Goal: Task Accomplishment & Management: Complete application form

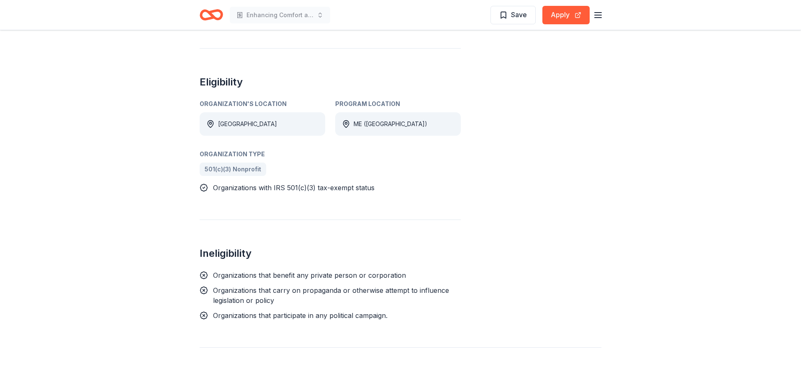
scroll to position [354, 0]
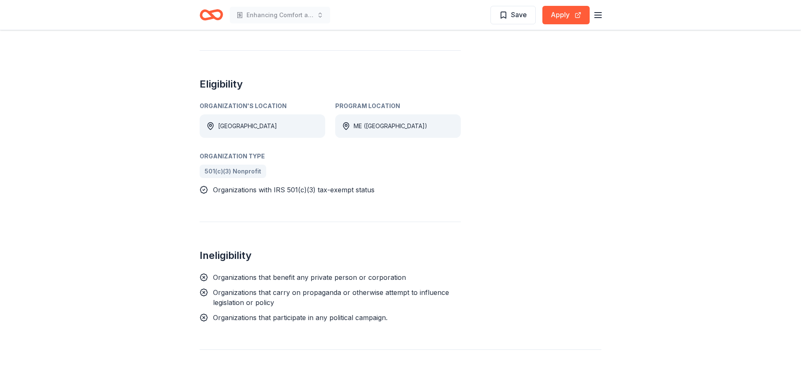
click at [347, 123] on icon at bounding box center [346, 126] width 8 height 8
drag, startPoint x: 347, startPoint y: 127, endPoint x: 365, endPoint y: 126, distance: 18.0
click at [347, 127] on icon at bounding box center [346, 126] width 8 height 8
click at [365, 126] on div "ME ([GEOGRAPHIC_DATA])" at bounding box center [391, 126] width 74 height 10
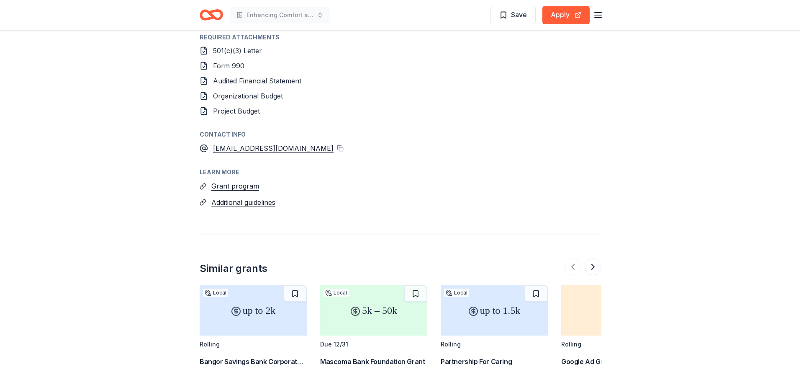
scroll to position [0, 0]
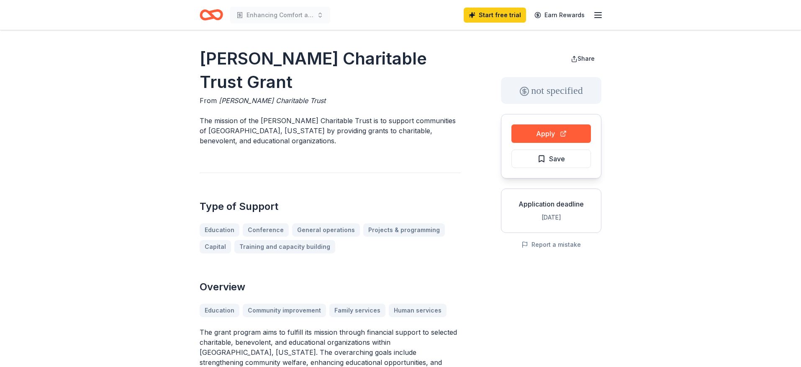
click at [213, 14] on icon "Home" at bounding box center [211, 15] width 23 height 20
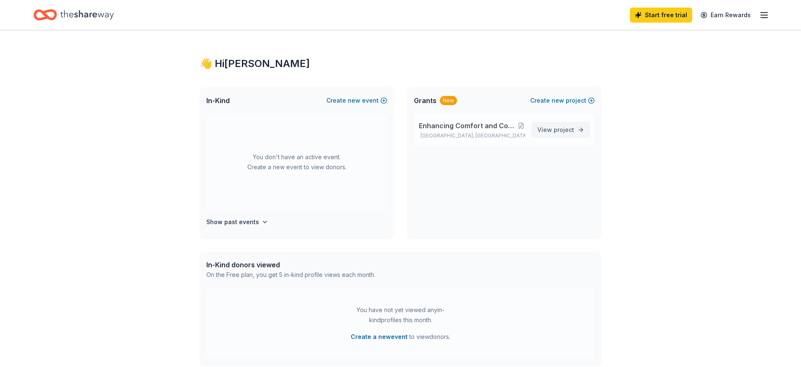
click at [545, 129] on span "View project" at bounding box center [555, 130] width 37 height 10
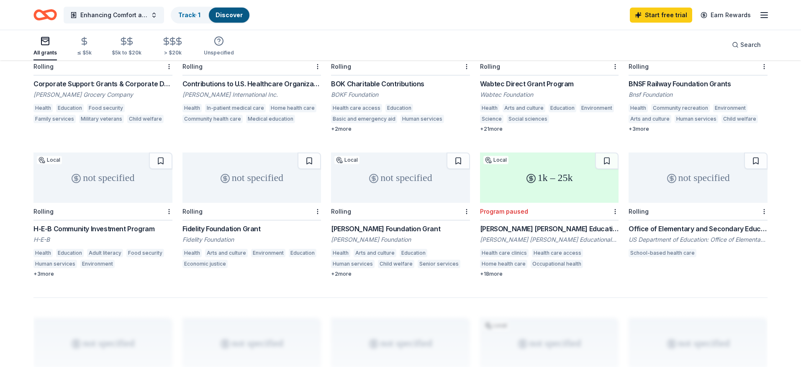
scroll to position [432, 0]
click at [400, 171] on div "not specified" at bounding box center [400, 177] width 139 height 50
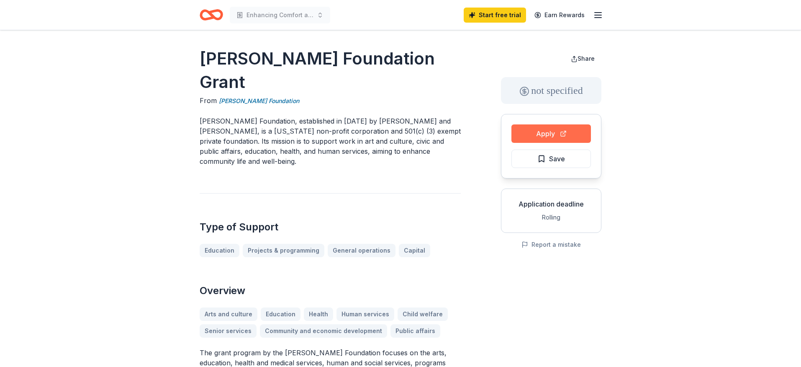
click at [540, 131] on button "Apply" at bounding box center [551, 133] width 80 height 18
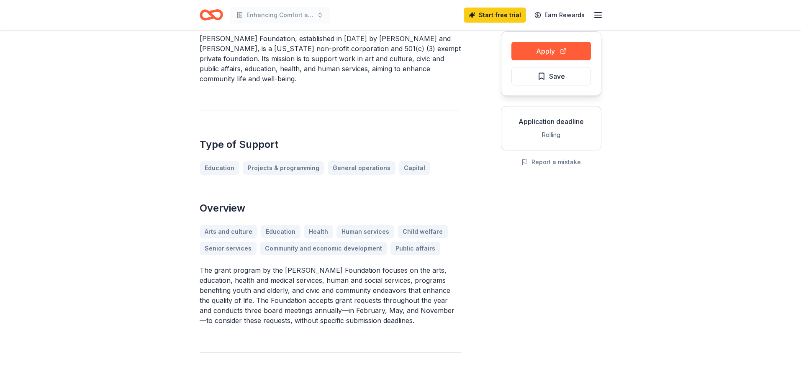
scroll to position [84, 0]
